Goal: Find specific page/section: Find specific page/section

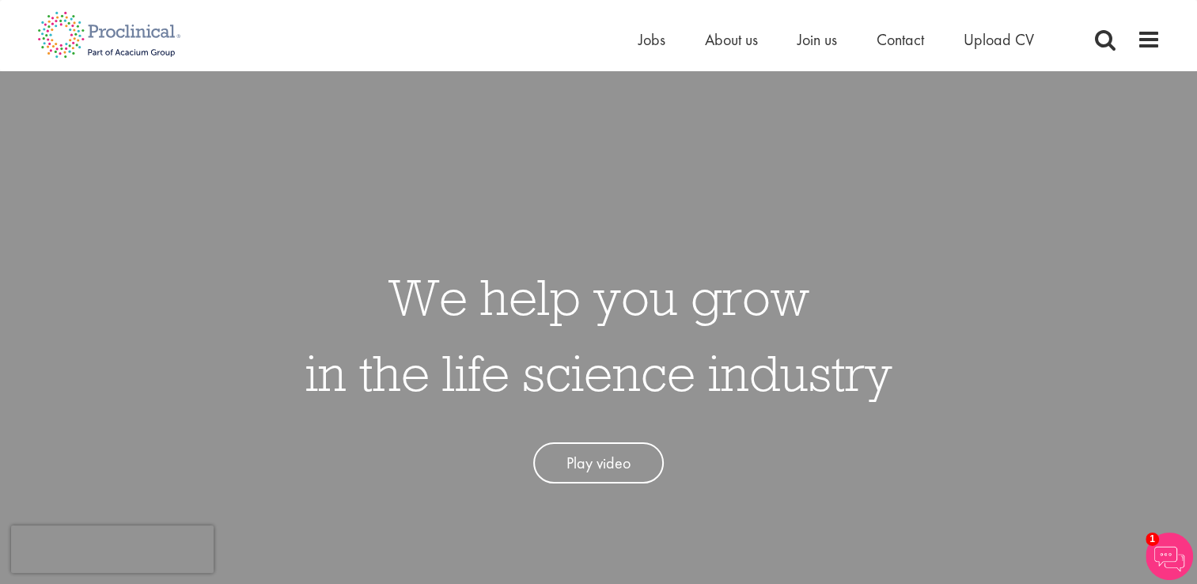
click at [630, 40] on div "Home Jobs About us Join us Contact Upload CV" at bounding box center [592, 29] width 1135 height 59
click at [653, 33] on span "Jobs" at bounding box center [651, 39] width 27 height 21
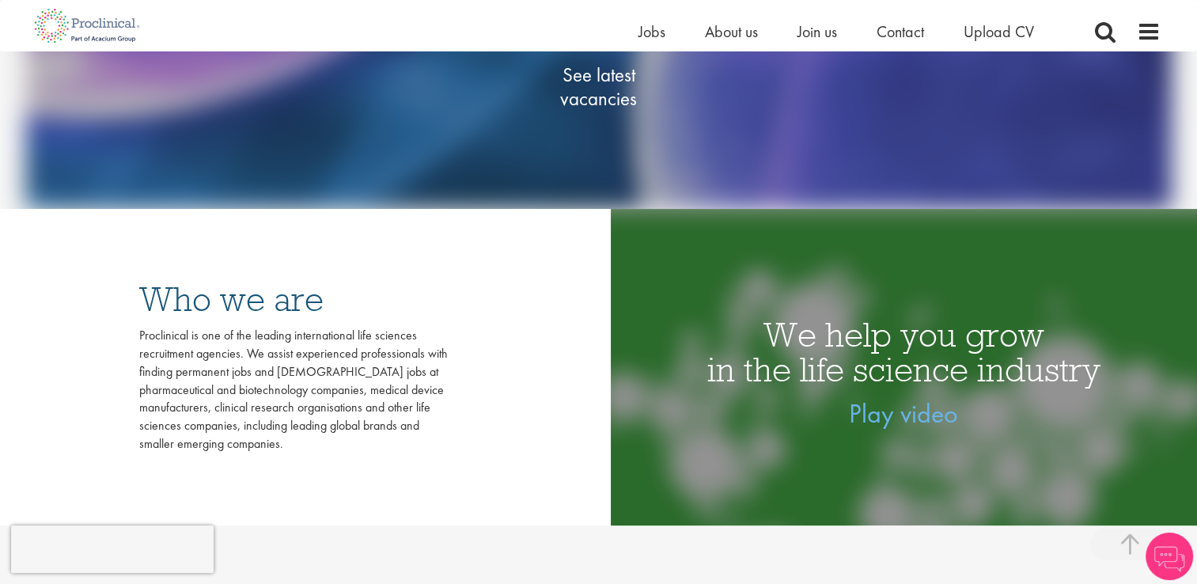
scroll to position [351, 0]
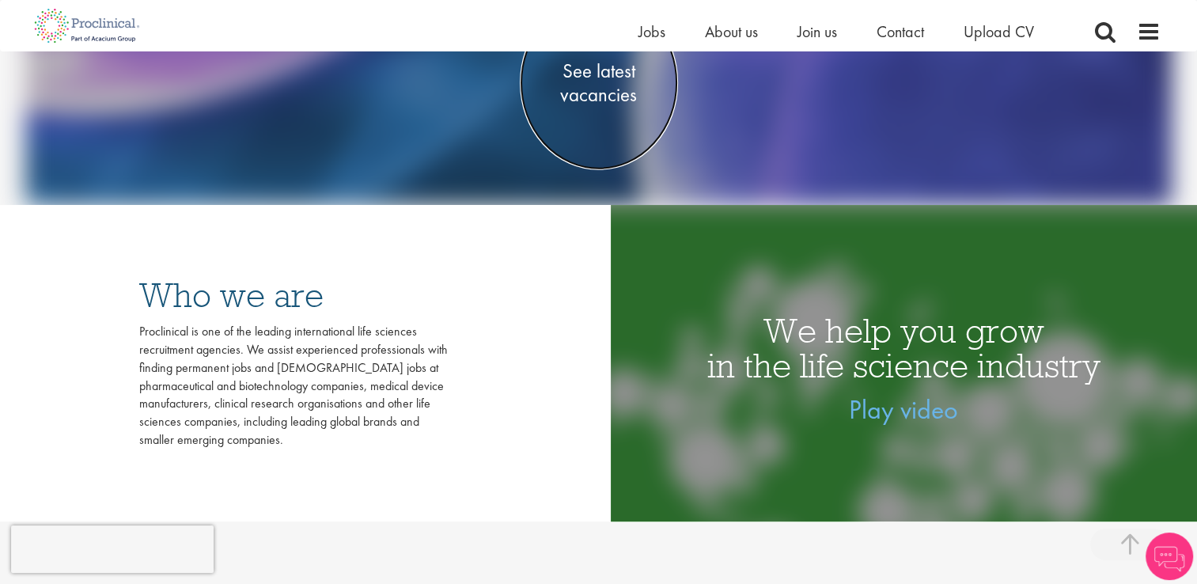
click at [597, 87] on span "See latest vacancies" at bounding box center [599, 82] width 158 height 47
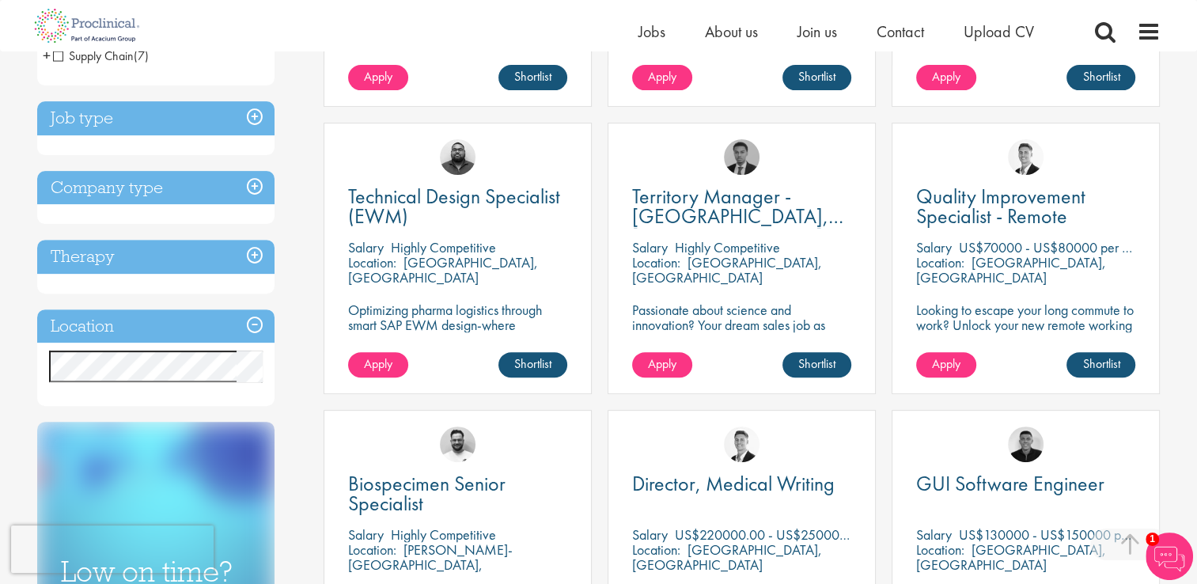
scroll to position [532, 0]
